Goal: Task Accomplishment & Management: Complete application form

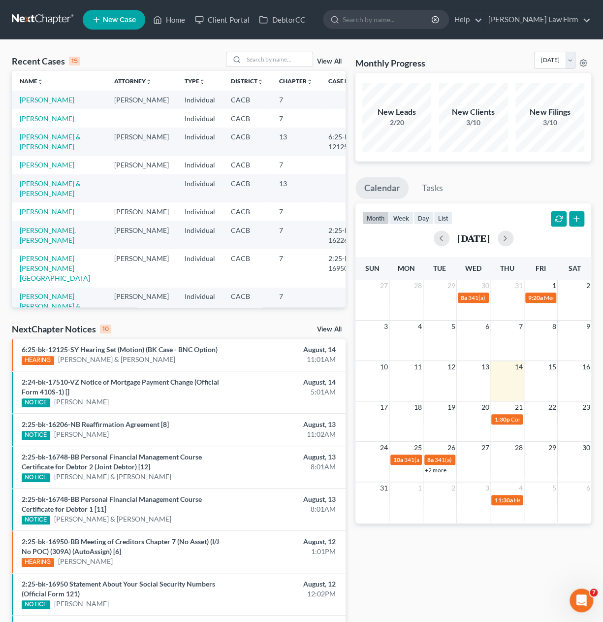
click at [118, 18] on span "New Case" at bounding box center [119, 19] width 33 height 7
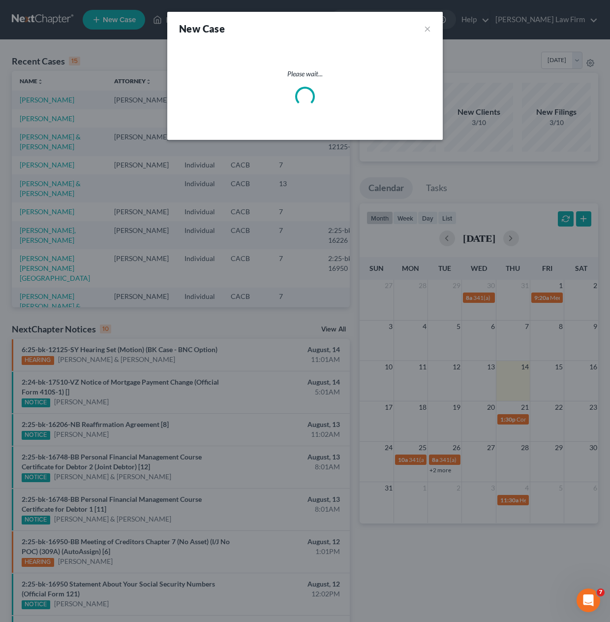
select select "7"
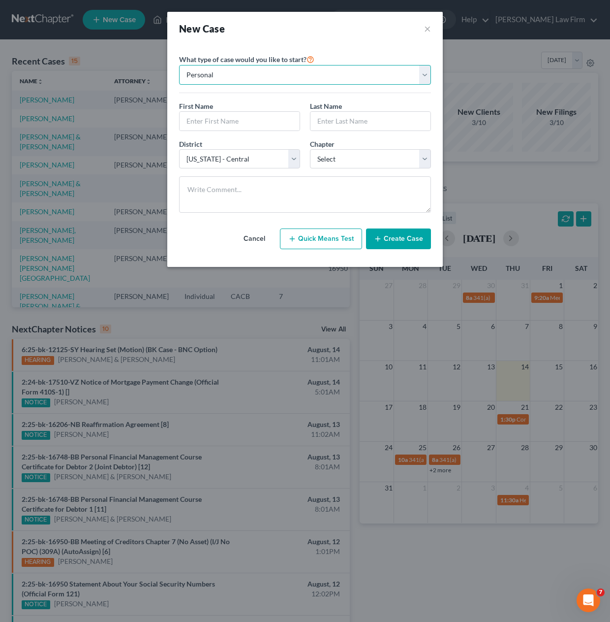
click at [297, 76] on select "Personal Business" at bounding box center [305, 75] width 252 height 20
click at [179, 65] on select "Personal Business" at bounding box center [305, 75] width 252 height 20
click at [322, 243] on button "Quick Means Test" at bounding box center [321, 238] width 82 height 21
select select "4"
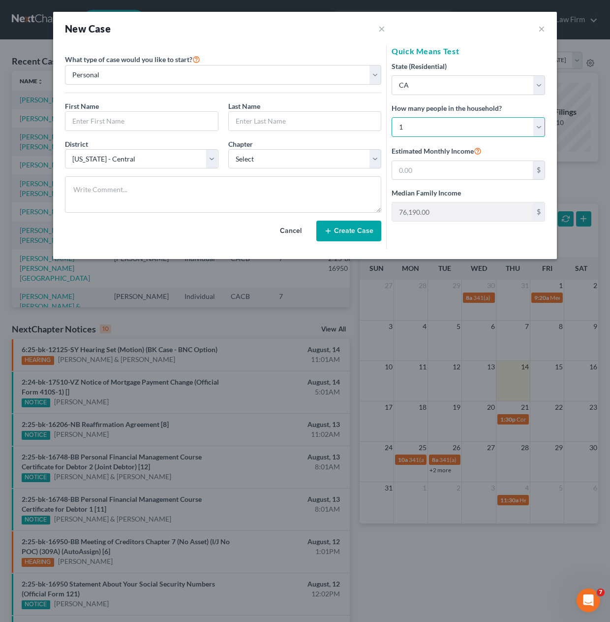
click at [416, 127] on select "Select 1 2 3 4 5 6 7 8 9 10 11 12 13 14 15 16 17 18 19 20" at bounding box center [469, 127] width 154 height 20
select select "1"
click at [392, 117] on select "Select 1 2 3 4 5 6 7 8 9 10 11 12 13 14 15 16 17 18 19 20" at bounding box center [469, 127] width 154 height 20
type input "99,936.00"
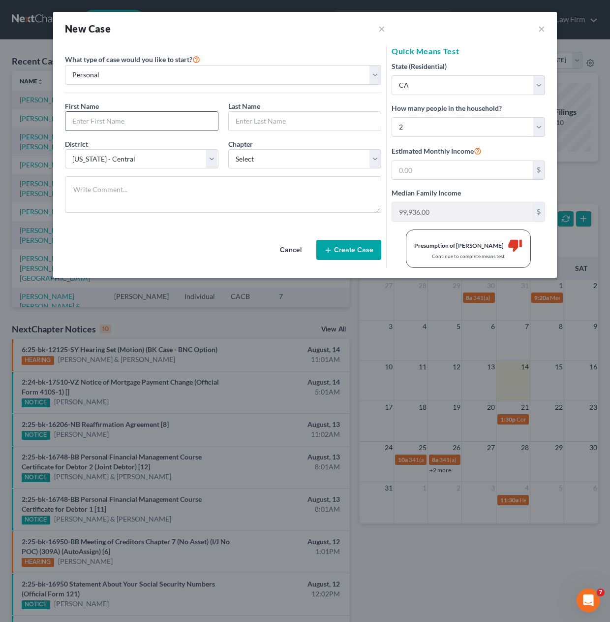
click at [120, 118] on input "text" at bounding box center [141, 121] width 153 height 19
type input "[PERSON_NAME]"
click at [304, 151] on select "Select 7 11 12 13" at bounding box center [305, 159] width 154 height 20
click at [228, 149] on select "Select 7 11 12 13" at bounding box center [305, 159] width 154 height 20
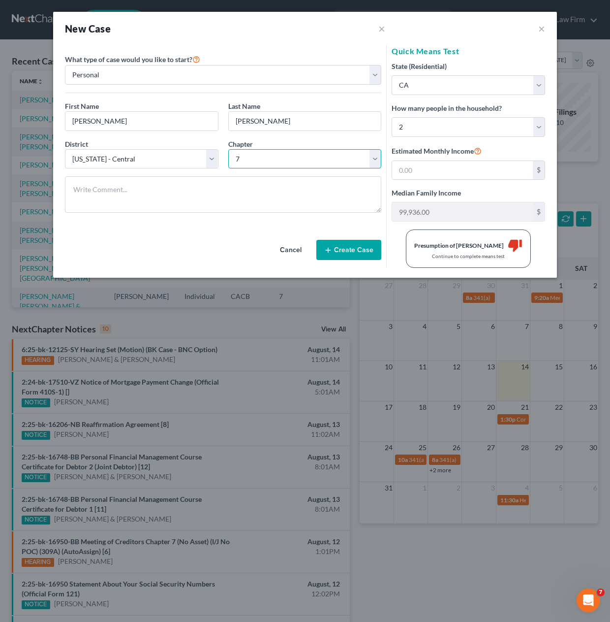
click at [281, 153] on select "Select 7 11 12 13" at bounding box center [305, 159] width 154 height 20
select select "3"
click at [228, 149] on select "Select 7 11 12 13" at bounding box center [305, 159] width 154 height 20
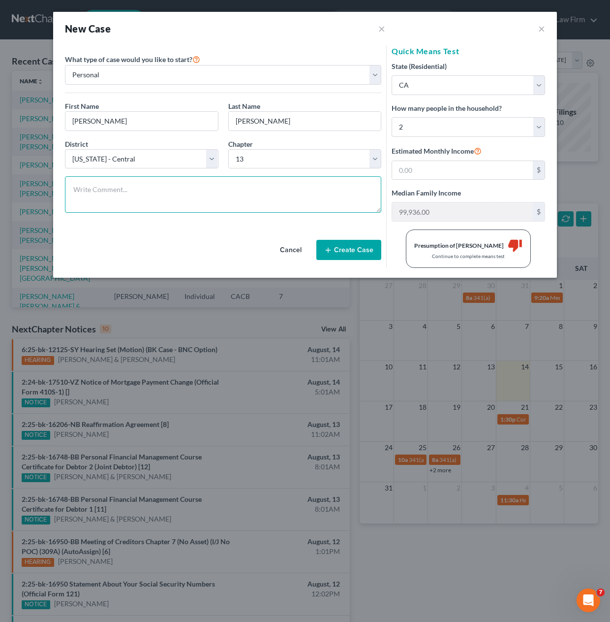
click at [283, 182] on textarea at bounding box center [223, 194] width 317 height 36
click at [416, 165] on input "text" at bounding box center [462, 170] width 141 height 19
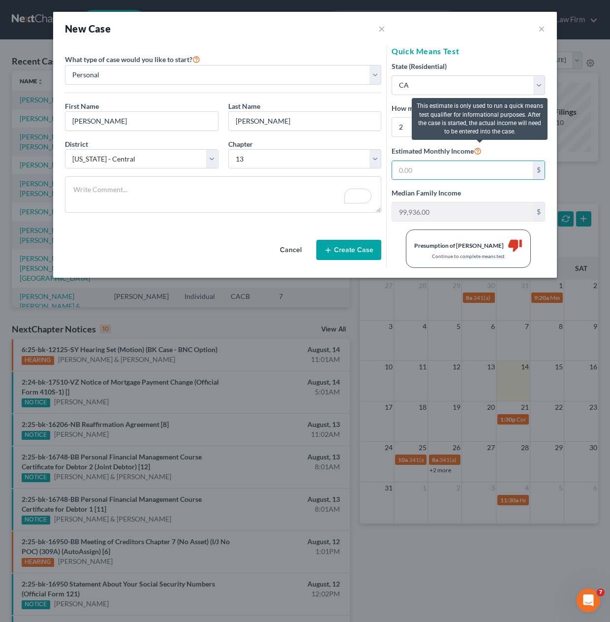
click at [478, 152] on icon at bounding box center [478, 150] width 8 height 9
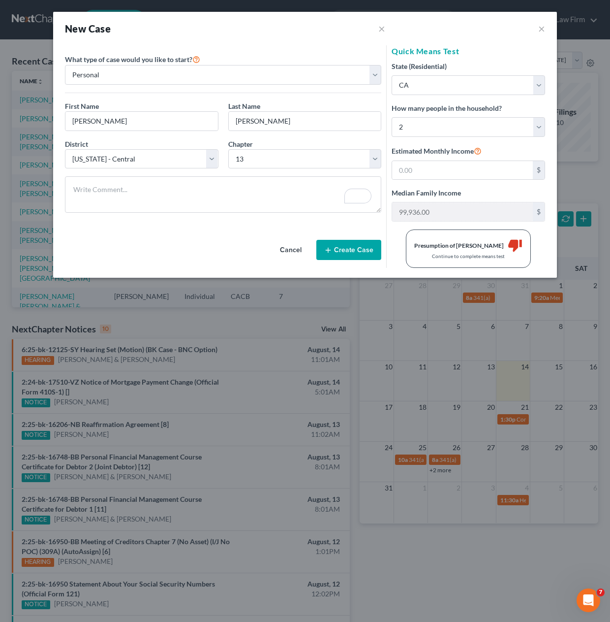
click at [301, 249] on button "Cancel" at bounding box center [290, 250] width 43 height 20
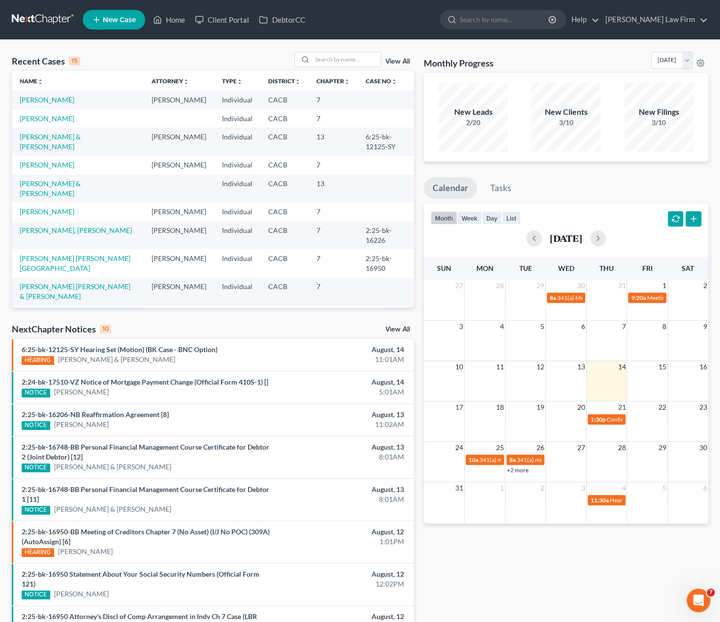
click at [103, 56] on div "Recent Cases 15 View All" at bounding box center [213, 61] width 402 height 19
drag, startPoint x: 67, startPoint y: 58, endPoint x: 104, endPoint y: 58, distance: 37.4
click at [104, 58] on div "Recent Cases 15 View All" at bounding box center [213, 61] width 402 height 19
